Goal: Task Accomplishment & Management: Use online tool/utility

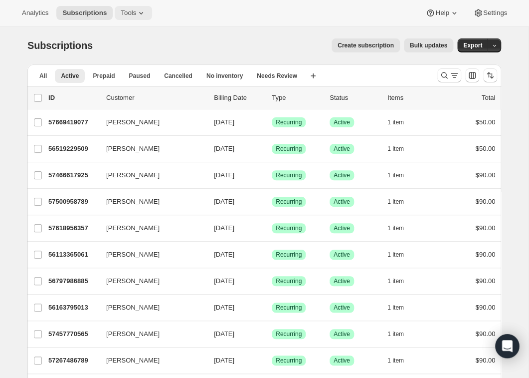
click at [142, 13] on icon at bounding box center [141, 13] width 10 height 10
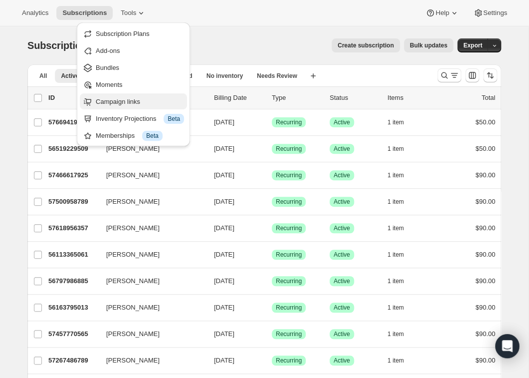
click at [125, 104] on span "Campaign links" at bounding box center [118, 101] width 44 height 7
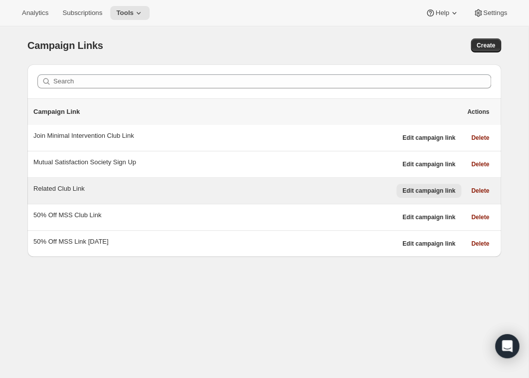
click at [420, 192] on span "Edit campaign link" at bounding box center [429, 191] width 53 height 8
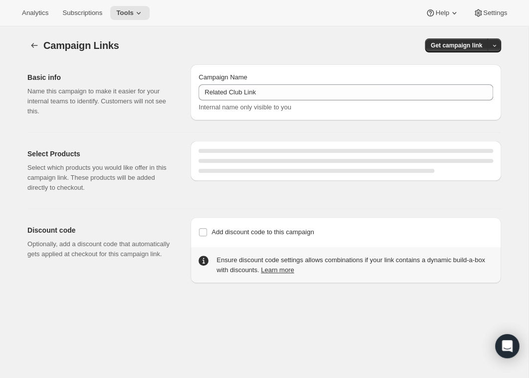
select select "gid://shopify/SellingPlan/1767112773"
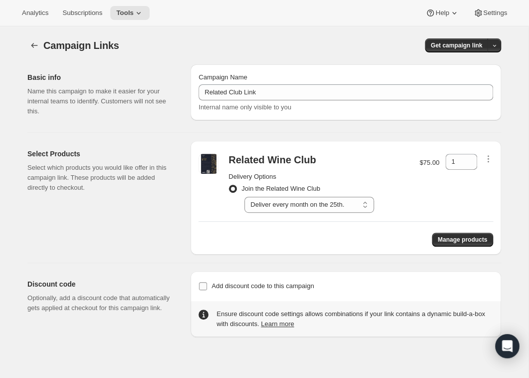
click at [205, 287] on input "Add discount code to this campaign" at bounding box center [203, 286] width 8 height 8
checkbox input "true"
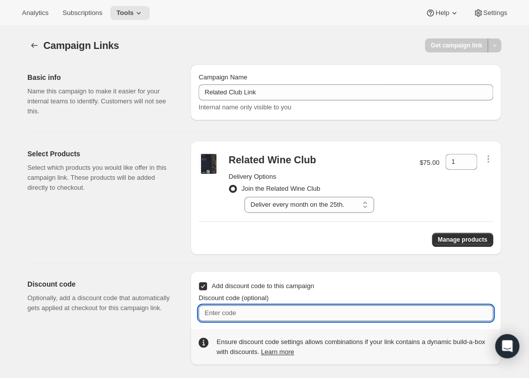
click at [214, 312] on input "Discount code (optional)" at bounding box center [346, 313] width 295 height 16
type input "Related$25"
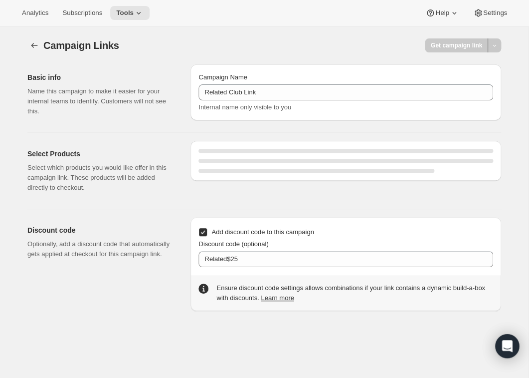
select select "gid://shopify/SellingPlan/1767112773"
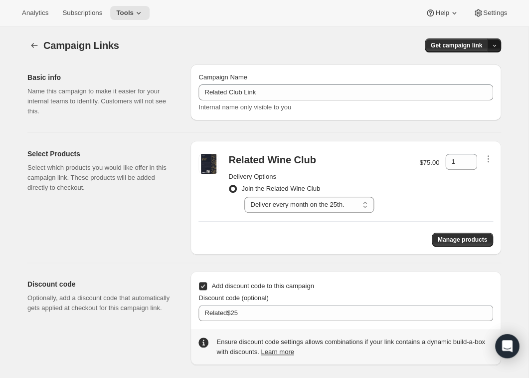
click at [495, 46] on icon "button" at bounding box center [495, 45] width 6 height 6
click at [480, 64] on span "Copy Link" at bounding box center [481, 65] width 29 height 7
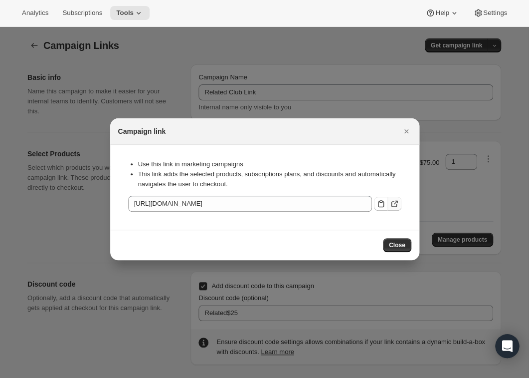
click at [397, 204] on icon ":r6i:" at bounding box center [395, 204] width 10 height 10
click at [406, 127] on icon "Close" at bounding box center [407, 131] width 10 height 10
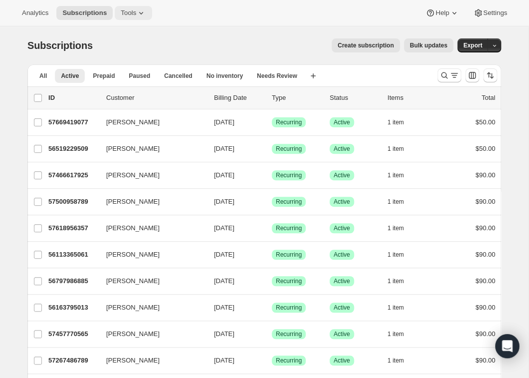
click at [142, 15] on icon at bounding box center [141, 13] width 10 height 10
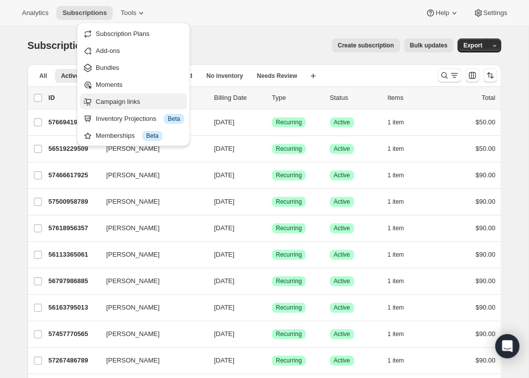
click at [127, 99] on span "Campaign links" at bounding box center [118, 101] width 44 height 7
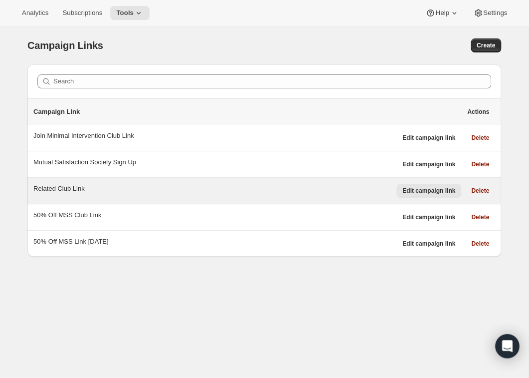
click at [437, 193] on span "Edit campaign link" at bounding box center [429, 191] width 53 height 8
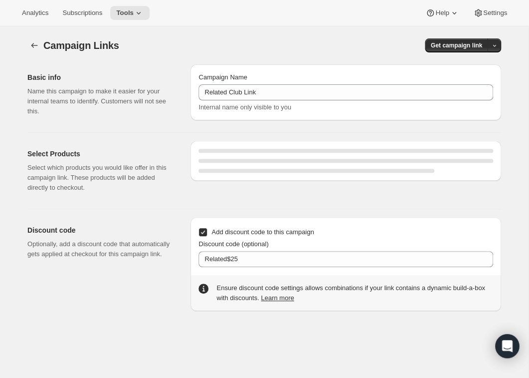
select select "gid://shopify/SellingPlan/1767112773"
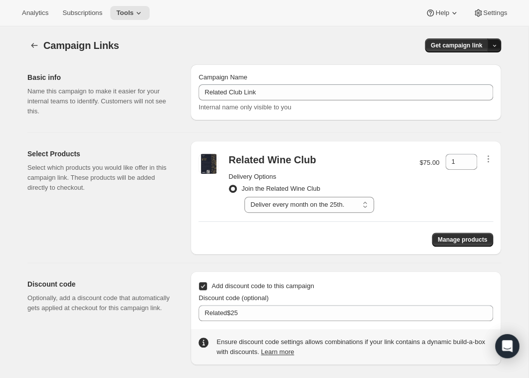
click at [496, 43] on span "button" at bounding box center [495, 45] width 6 height 7
click at [477, 69] on span "Copy Link" at bounding box center [481, 65] width 29 height 7
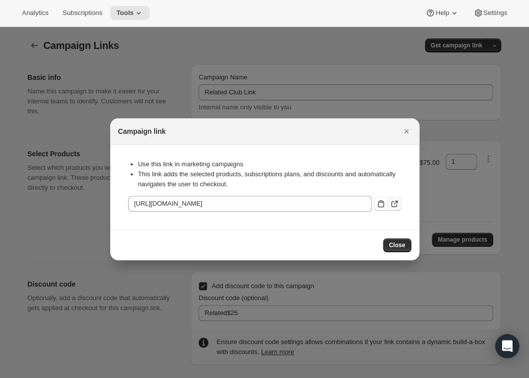
click at [395, 203] on icon ":r6i:" at bounding box center [395, 204] width 10 height 10
click at [407, 130] on icon "Close" at bounding box center [407, 131] width 10 height 10
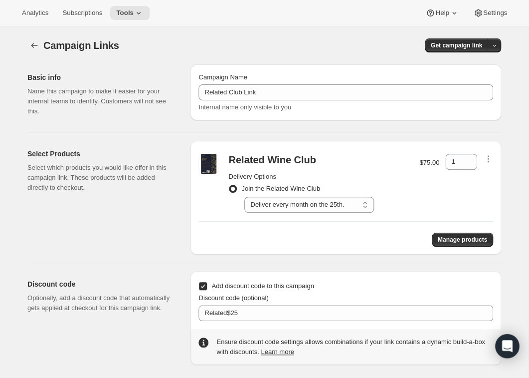
click at [204, 287] on input "Add discount code to this campaign" at bounding box center [203, 286] width 8 height 8
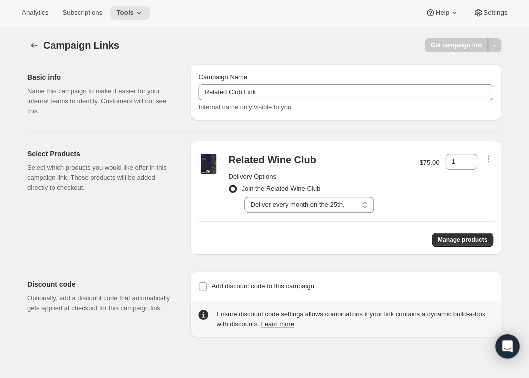
click at [203, 286] on input "Add discount code to this campaign" at bounding box center [203, 286] width 8 height 8
checkbox input "true"
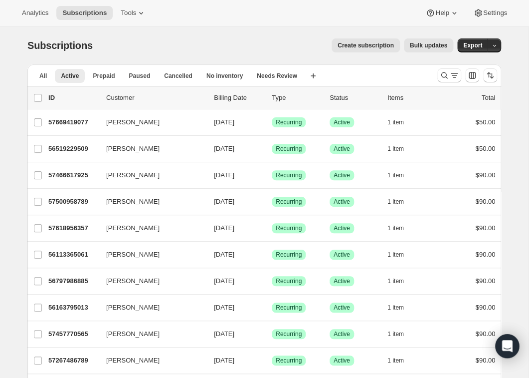
click at [175, 29] on div "Subscriptions. This page is ready Subscriptions Create subscription Bulk update…" at bounding box center [264, 45] width 474 height 38
click at [141, 10] on icon at bounding box center [141, 13] width 10 height 10
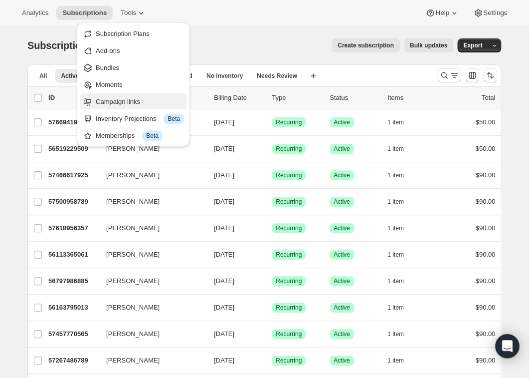
click at [119, 99] on span "Campaign links" at bounding box center [118, 101] width 44 height 7
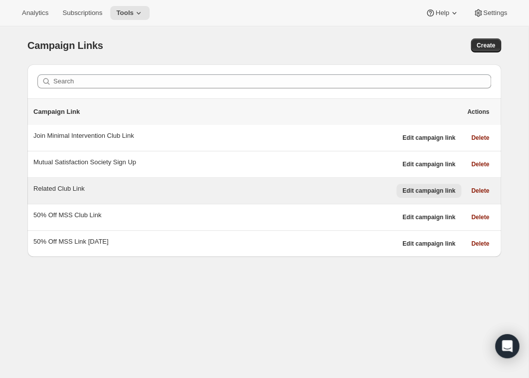
click at [444, 194] on span "Edit campaign link" at bounding box center [429, 191] width 53 height 8
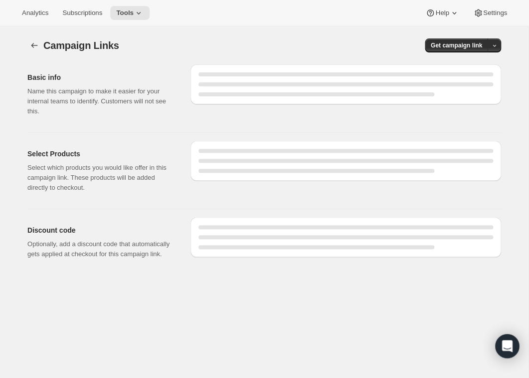
select select "gid://shopify/SellingPlan/1767112773"
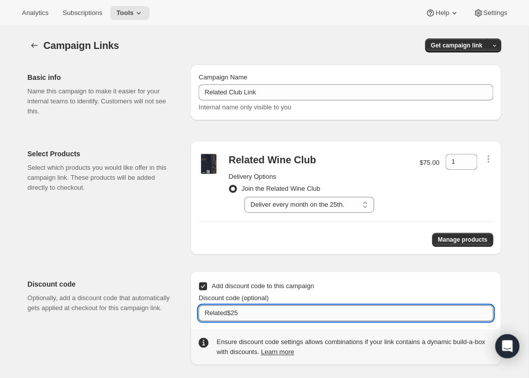
drag, startPoint x: 257, startPoint y: 316, endPoint x: 168, endPoint y: 311, distance: 89.4
click at [199, 311] on input "Related$25" at bounding box center [346, 313] width 295 height 16
click at [140, 228] on div "Select Products Select which products you would like offer in this campaign lin…" at bounding box center [104, 198] width 155 height 114
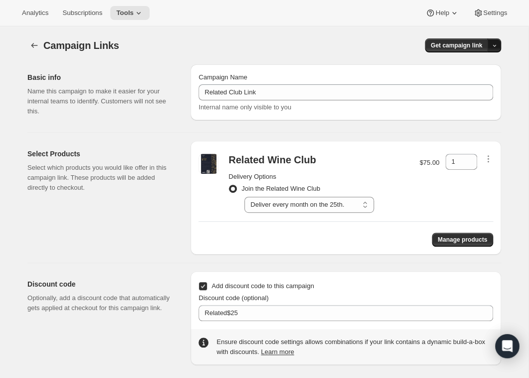
click at [497, 43] on icon "button" at bounding box center [495, 45] width 6 height 6
click at [480, 65] on span "Copy Link" at bounding box center [481, 65] width 29 height 7
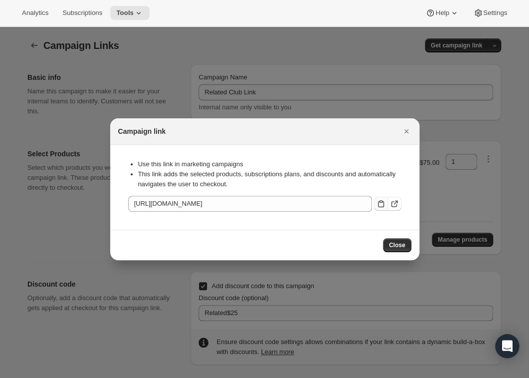
click at [383, 203] on icon ":r6i:" at bounding box center [381, 204] width 10 height 10
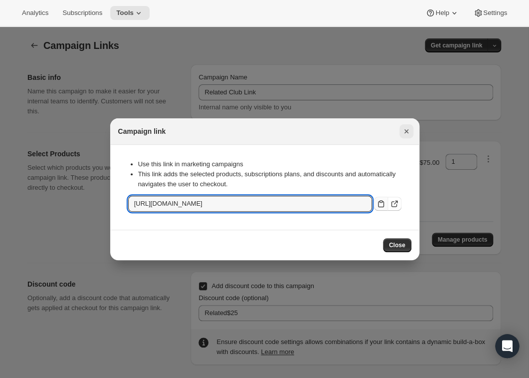
click at [406, 131] on icon "Close" at bounding box center [406, 131] width 4 height 4
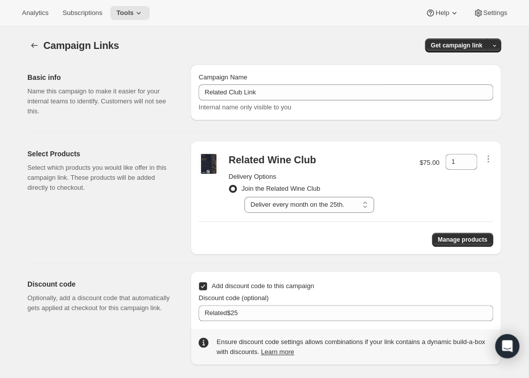
click at [320, 21] on div "Analytics Subscriptions Tools Help Settings" at bounding box center [264, 13] width 529 height 26
click at [309, 40] on div "Get campaign link" at bounding box center [389, 45] width 226 height 14
click at [35, 46] on icon "button" at bounding box center [34, 45] width 6 height 5
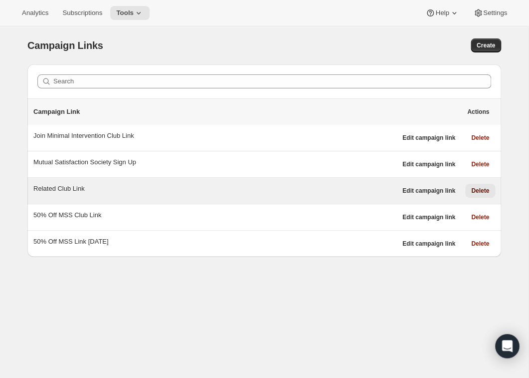
click at [485, 189] on span "Delete" at bounding box center [481, 191] width 18 height 8
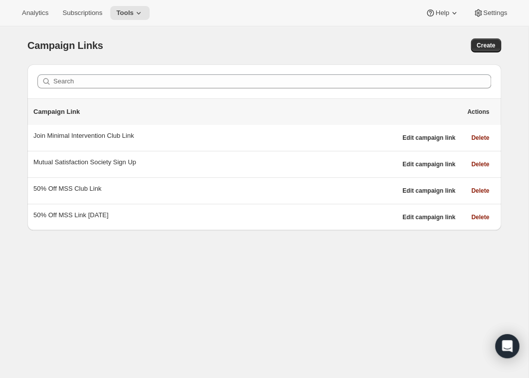
click at [368, 305] on div "Campaign Links. This page is ready Campaign Links Create Search Campaign Link A…" at bounding box center [264, 215] width 529 height 378
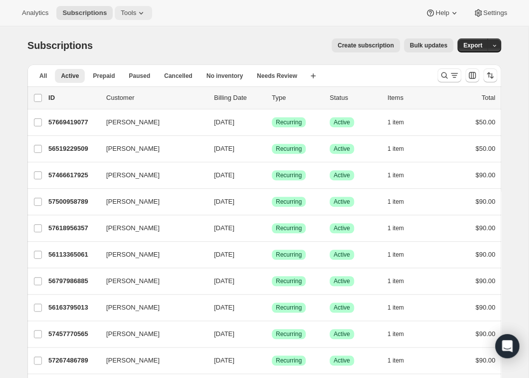
click at [145, 11] on icon at bounding box center [141, 13] width 10 height 10
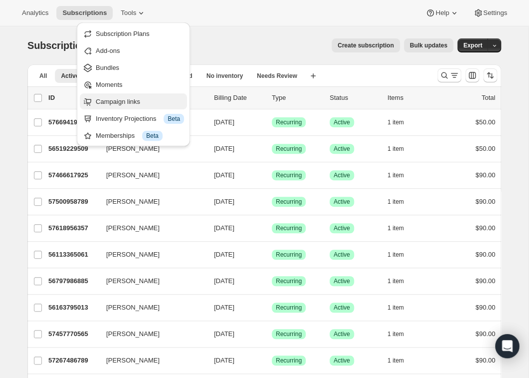
click at [123, 99] on span "Campaign links" at bounding box center [118, 101] width 44 height 7
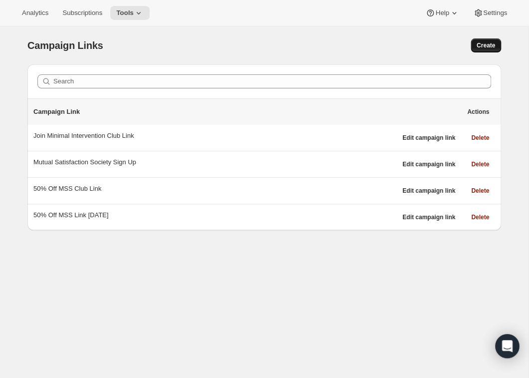
click at [488, 45] on span "Create" at bounding box center [486, 45] width 18 height 8
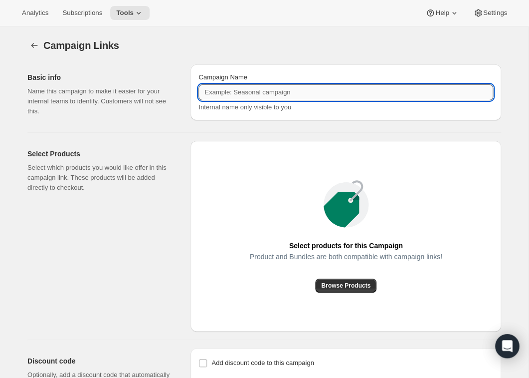
click at [302, 98] on input "Campaign Name" at bounding box center [346, 92] width 295 height 16
type input "Related Club $25 Off"
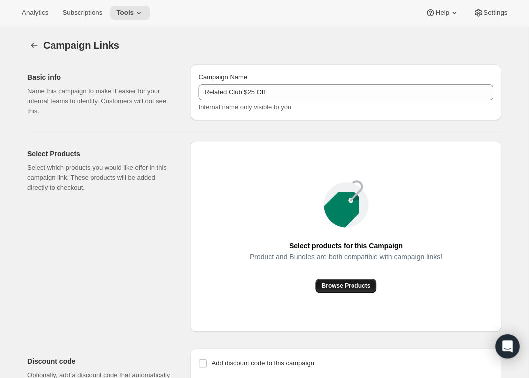
click at [329, 286] on span "Browse Products" at bounding box center [345, 285] width 49 height 8
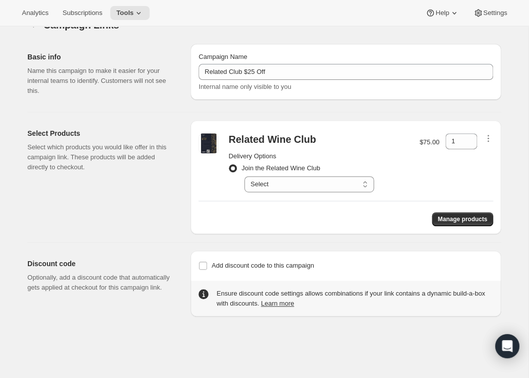
scroll to position [26, 0]
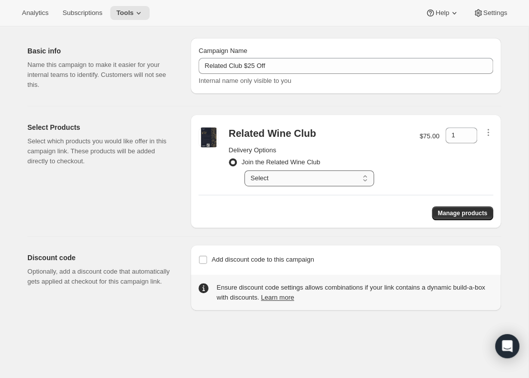
select select "gid://shopify/SellingPlan/1767112773"
click option "Deliver every month on the 25th." at bounding box center [0, 0] width 0 height 0
click at [202, 261] on input "Add discount code to this campaign" at bounding box center [203, 260] width 8 height 8
checkbox input "true"
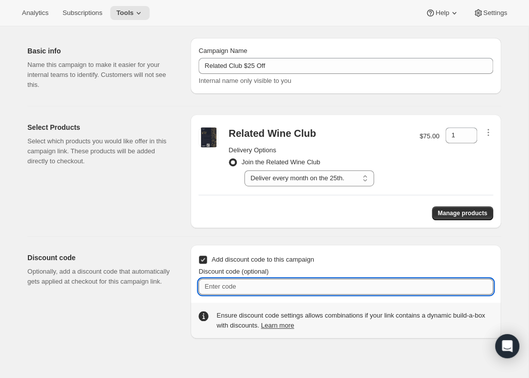
click at [214, 283] on input "Discount code (optional)" at bounding box center [346, 286] width 295 height 16
paste input "Jonathan"
drag, startPoint x: 249, startPoint y: 286, endPoint x: 195, endPoint y: 284, distance: 54.0
click at [199, 284] on input "Jonathan" at bounding box center [346, 286] width 295 height 16
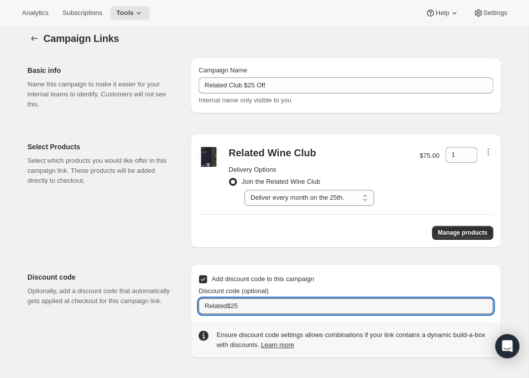
scroll to position [0, 0]
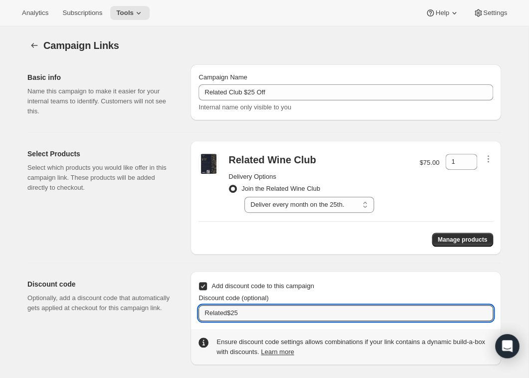
type input "Related$25"
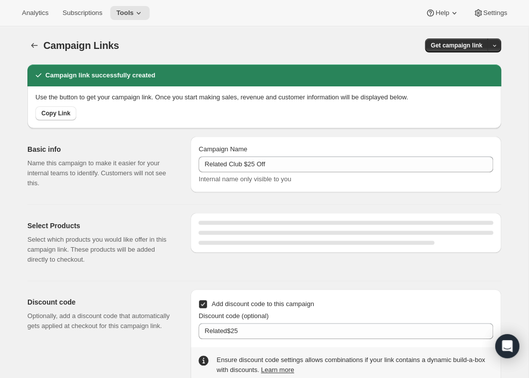
select select "gid://shopify/SellingPlan/1767112773"
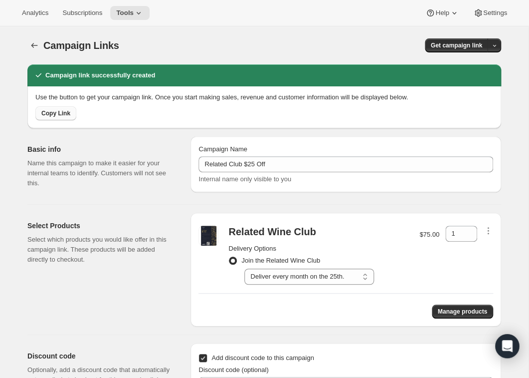
click at [63, 111] on span "Copy Link" at bounding box center [55, 113] width 29 height 8
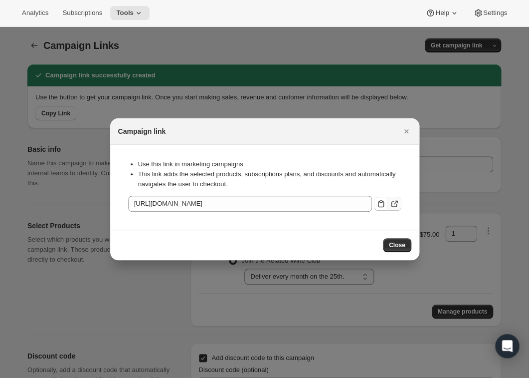
click at [396, 203] on icon ":rdt:" at bounding box center [396, 202] width 4 height 4
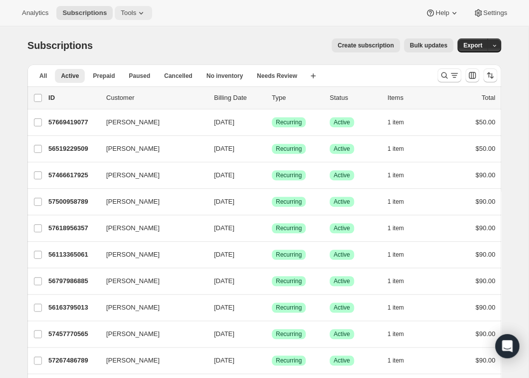
click at [144, 13] on icon at bounding box center [141, 13] width 10 height 10
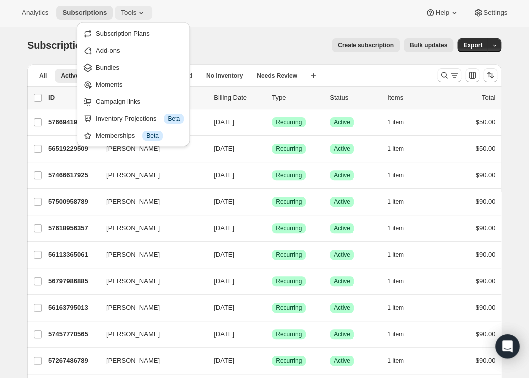
click at [142, 10] on icon at bounding box center [141, 13] width 10 height 10
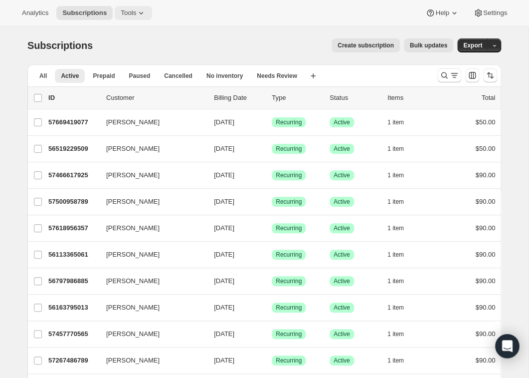
click at [146, 16] on icon at bounding box center [141, 13] width 10 height 10
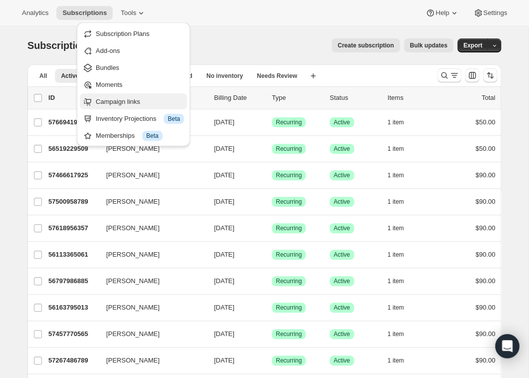
click at [125, 103] on span "Campaign links" at bounding box center [118, 101] width 44 height 7
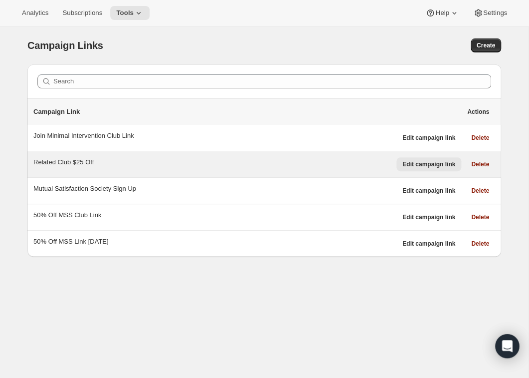
click at [437, 164] on span "Edit campaign link" at bounding box center [429, 164] width 53 height 8
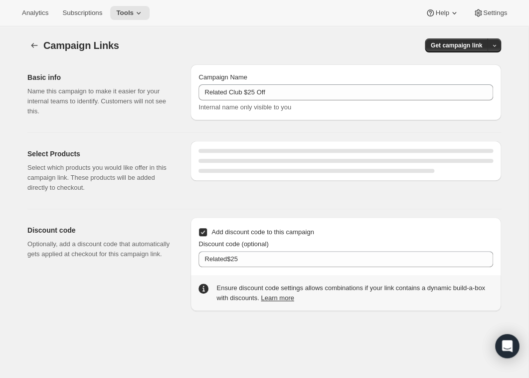
select select "gid://shopify/SellingPlan/1767112773"
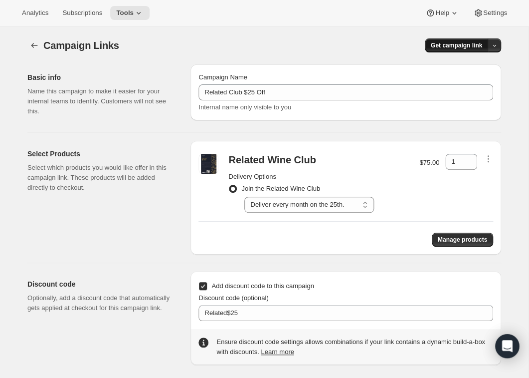
click at [452, 47] on span "Get campaign link" at bounding box center [456, 45] width 51 height 8
click at [465, 63] on div "Copy Link" at bounding box center [475, 66] width 42 height 10
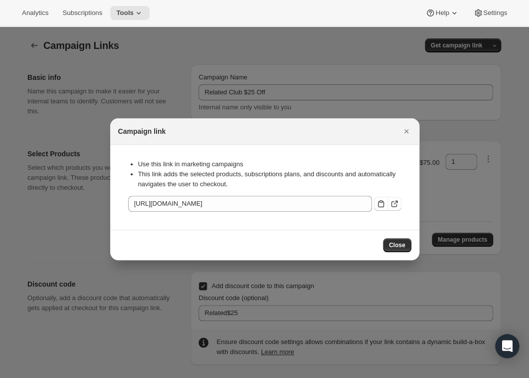
click at [403, 201] on div "Use this link in marketing campaigns This link adds the selected products, subs…" at bounding box center [264, 187] width 293 height 69
click at [398, 202] on icon ":r6i:" at bounding box center [396, 202] width 4 height 4
click at [383, 203] on icon ":r6i:" at bounding box center [381, 204] width 10 height 10
